Goal: Task Accomplishment & Management: Manage account settings

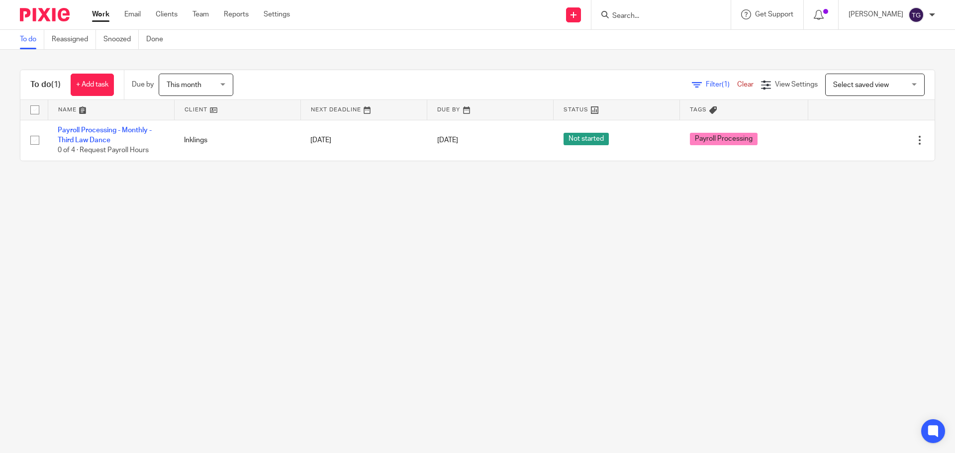
click at [673, 15] on input "Search" at bounding box center [656, 16] width 90 height 9
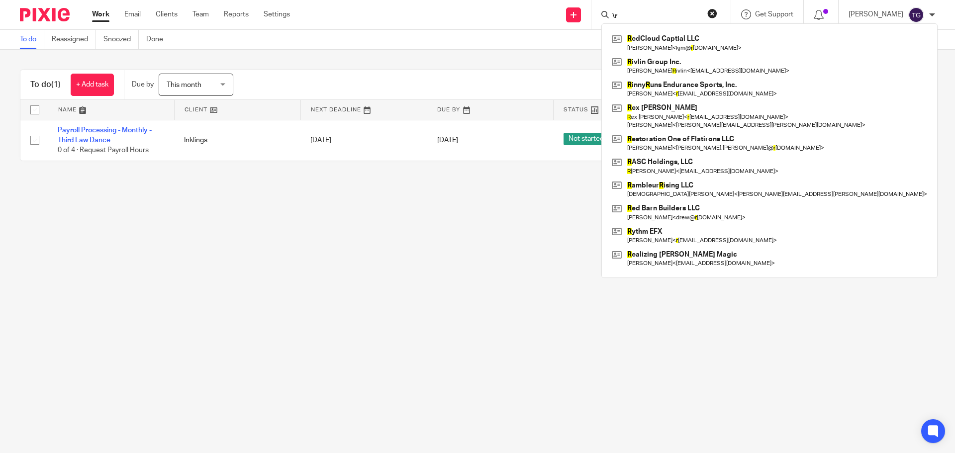
type input "\"
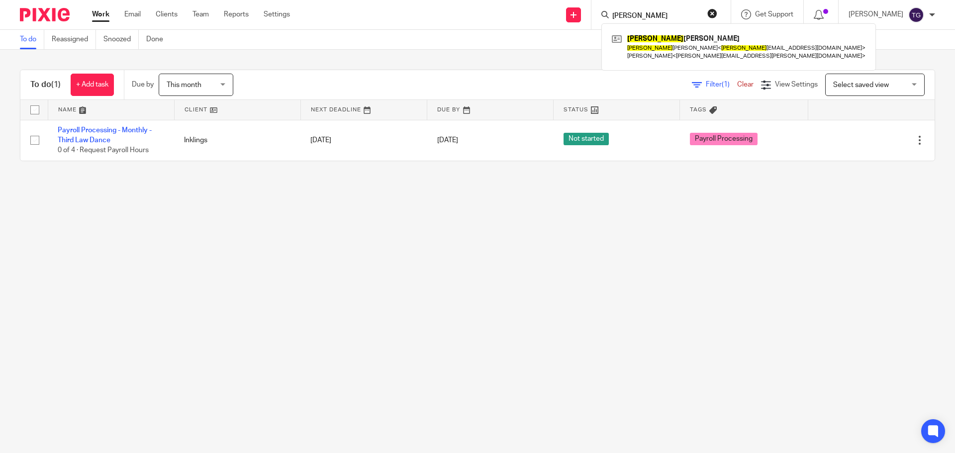
type input "rex"
click button "submit" at bounding box center [0, 0] width 0 height 0
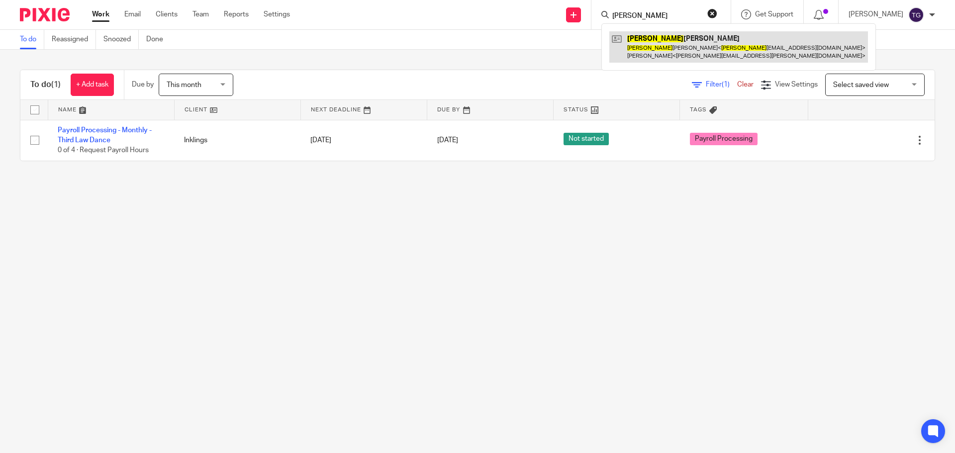
click at [677, 57] on link at bounding box center [738, 46] width 259 height 31
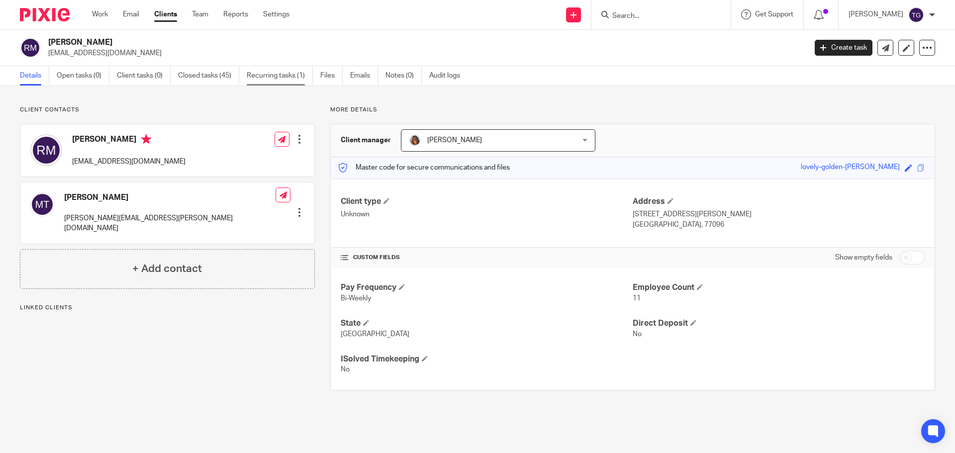
click at [269, 73] on link "Recurring tasks (1)" at bounding box center [280, 75] width 66 height 19
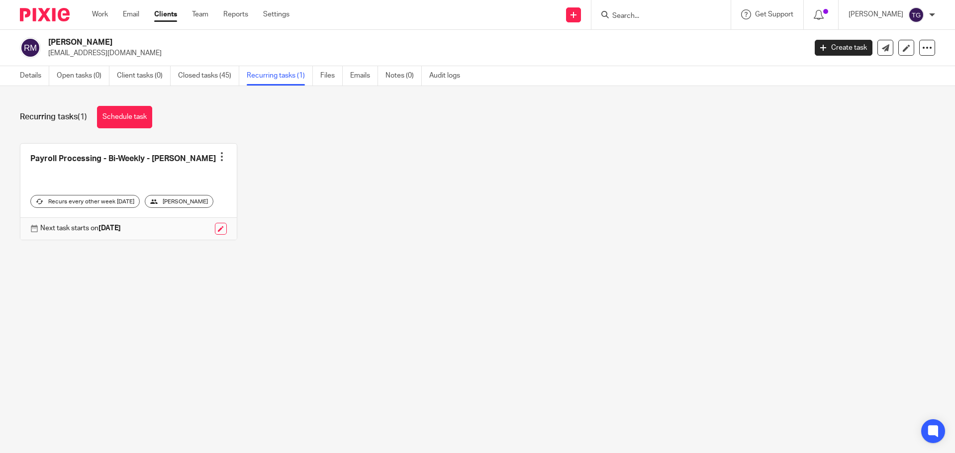
click at [221, 161] on div at bounding box center [222, 157] width 10 height 10
click at [120, 166] on link at bounding box center [128, 192] width 216 height 96
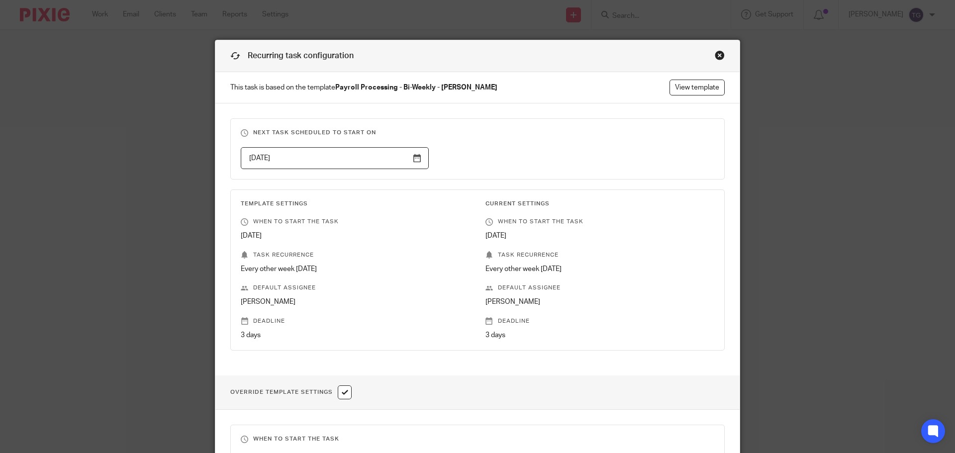
click at [217, 230] on div "Next task scheduled to start on 2025-09-03 Template Settings When to start the …" at bounding box center [477, 239] width 524 height 272
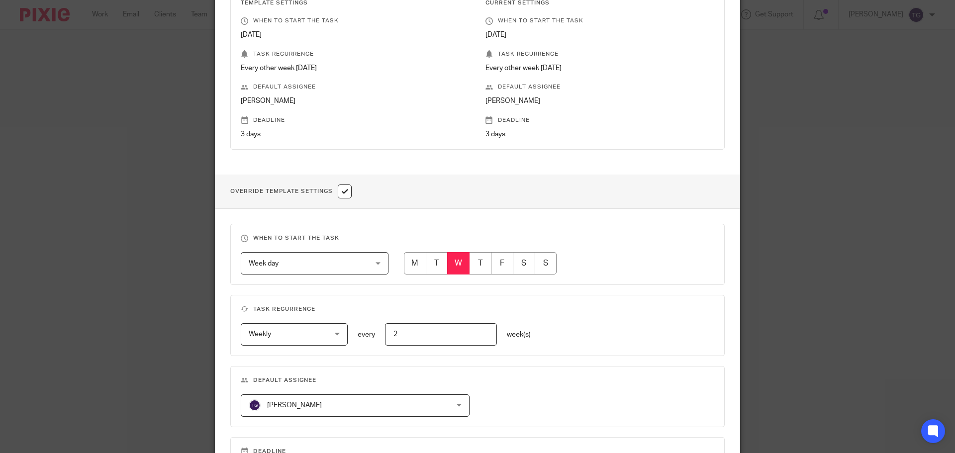
scroll to position [54, 0]
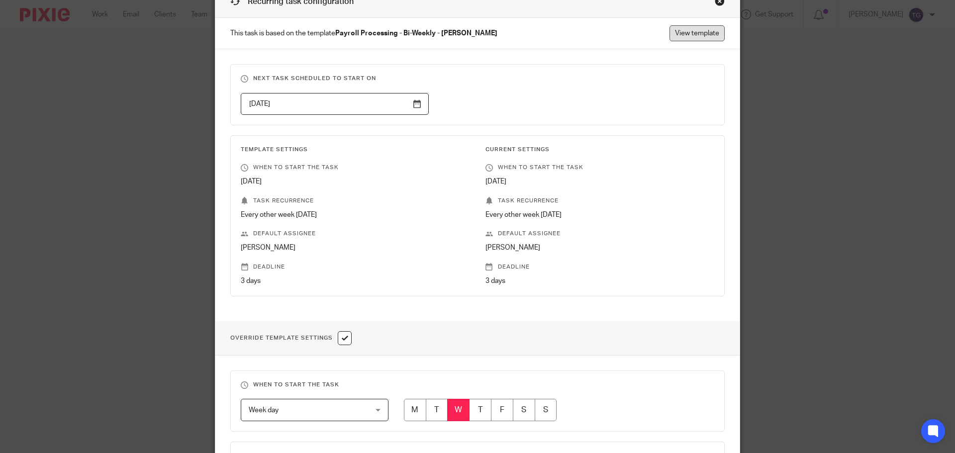
click at [686, 26] on link "View template" at bounding box center [697, 33] width 55 height 16
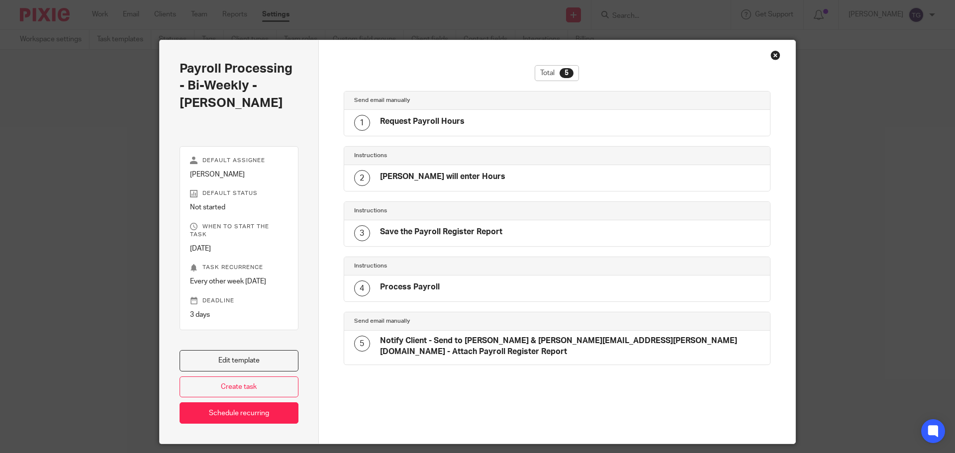
click at [413, 132] on div "1 Request Payroll Hours" at bounding box center [557, 123] width 426 height 26
click at [270, 359] on link "Edit template" at bounding box center [239, 360] width 119 height 21
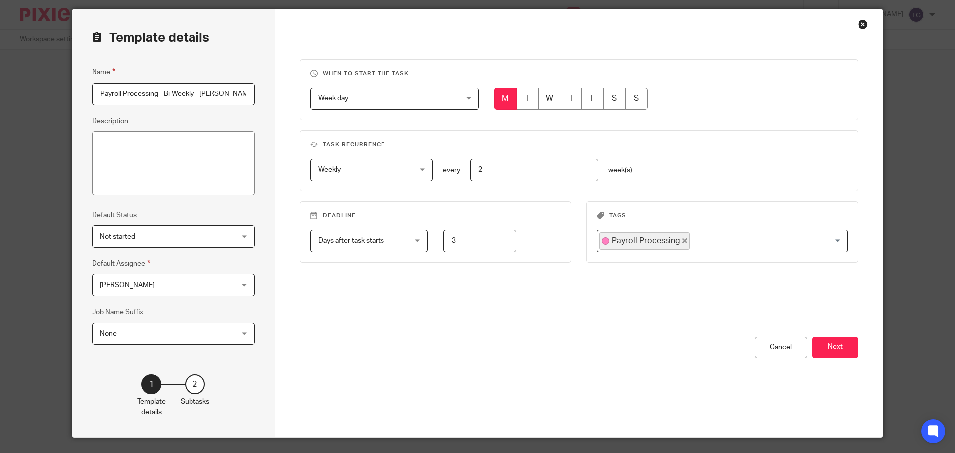
scroll to position [55, 0]
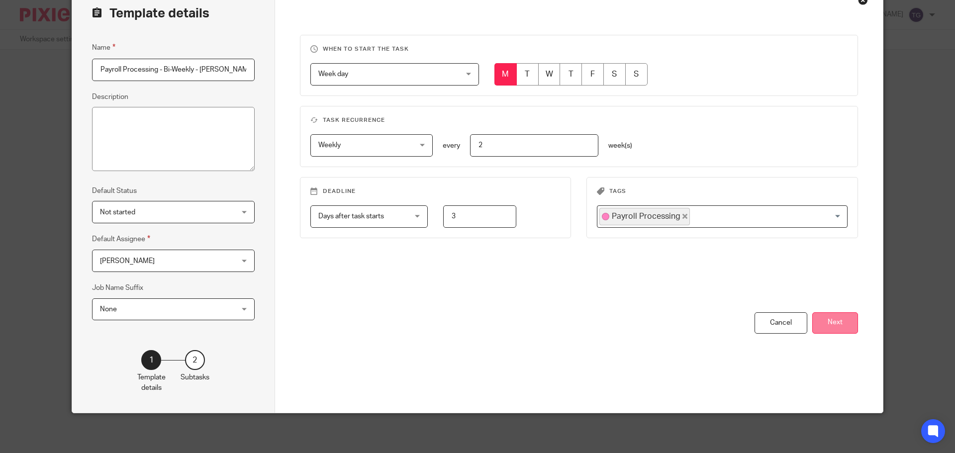
click at [821, 325] on button "Next" at bounding box center [835, 322] width 46 height 21
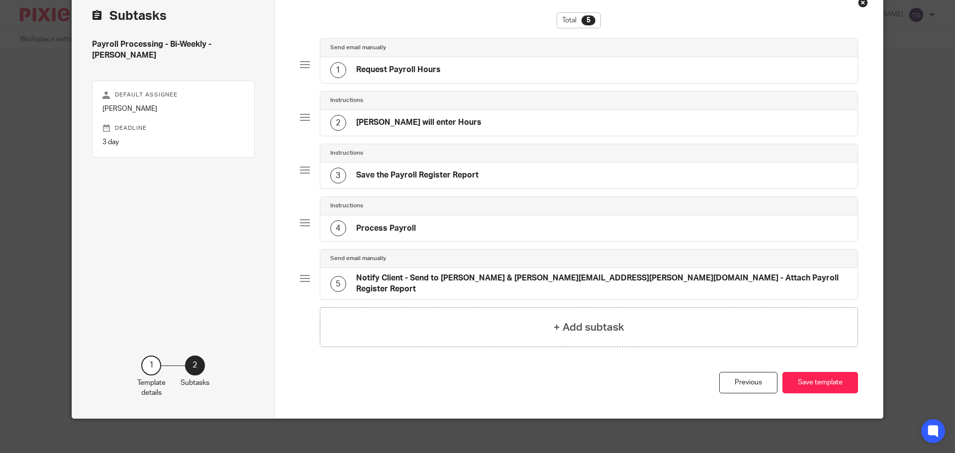
click at [416, 64] on div "1 Request Payroll Hours" at bounding box center [385, 70] width 110 height 16
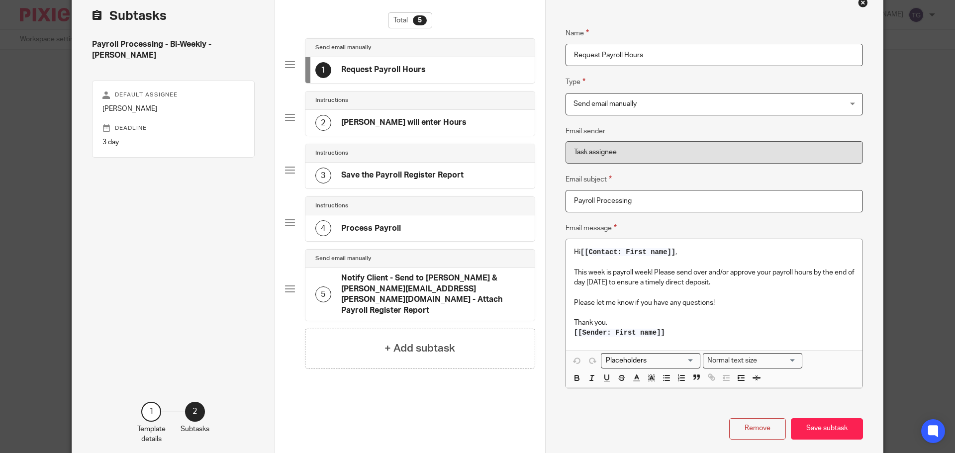
click at [742, 431] on button "Remove" at bounding box center [757, 428] width 57 height 21
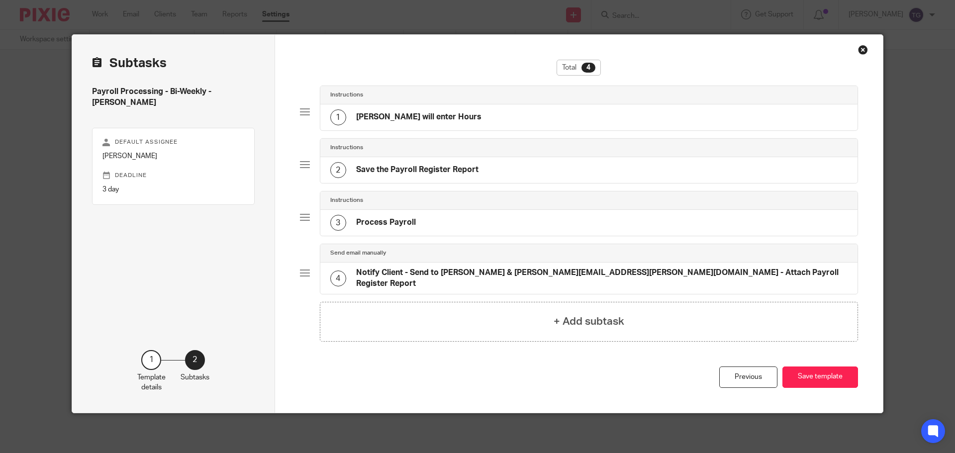
scroll to position [0, 0]
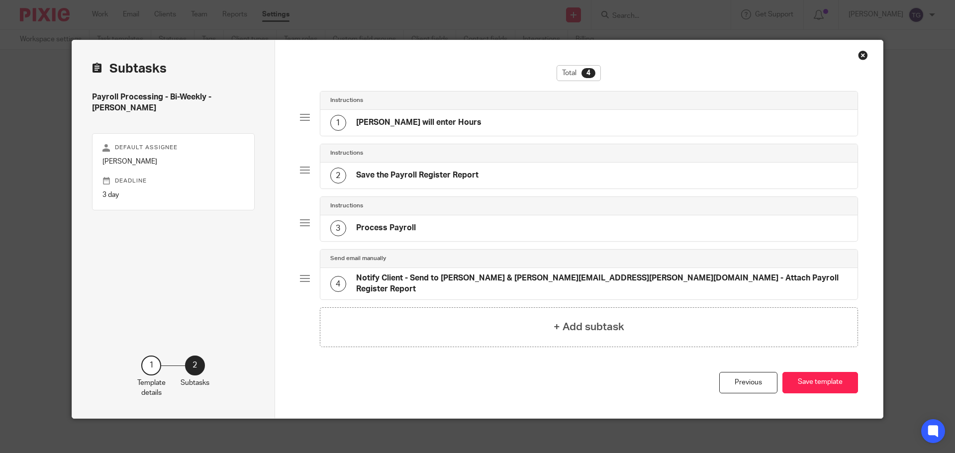
click at [860, 61] on div "Total 4 Instructions 1 [PERSON_NAME] will enter Hours Instructions 2 Save the P…" at bounding box center [579, 229] width 608 height 378
